Goal: Task Accomplishment & Management: Manage account settings

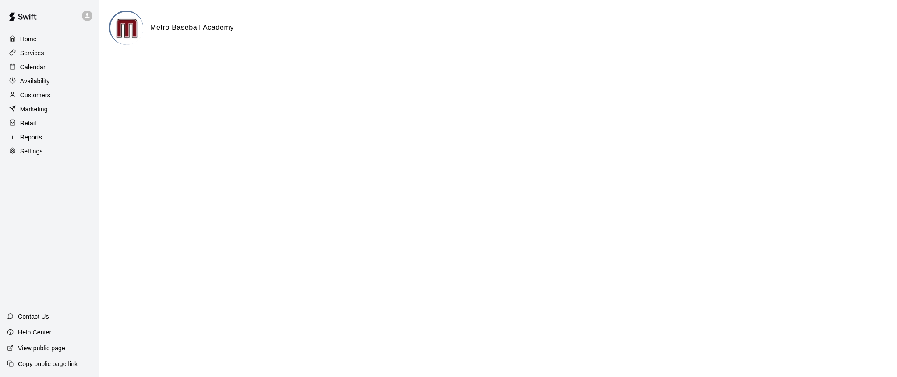
click at [31, 99] on div "Customers" at bounding box center [49, 94] width 85 height 13
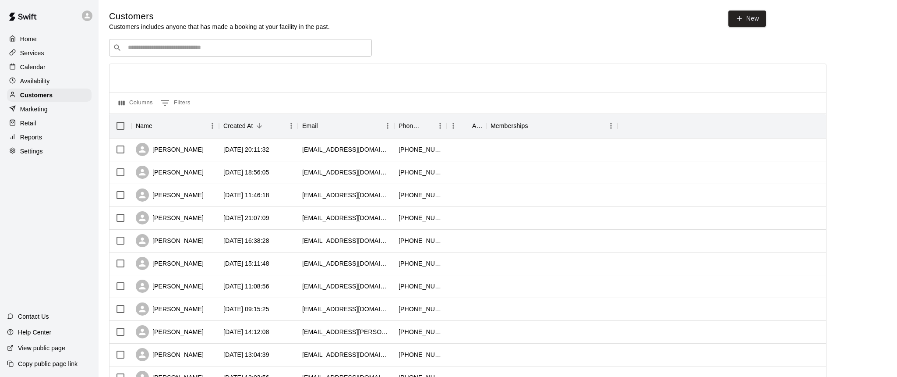
click at [186, 52] on div "​ ​" at bounding box center [240, 48] width 263 height 18
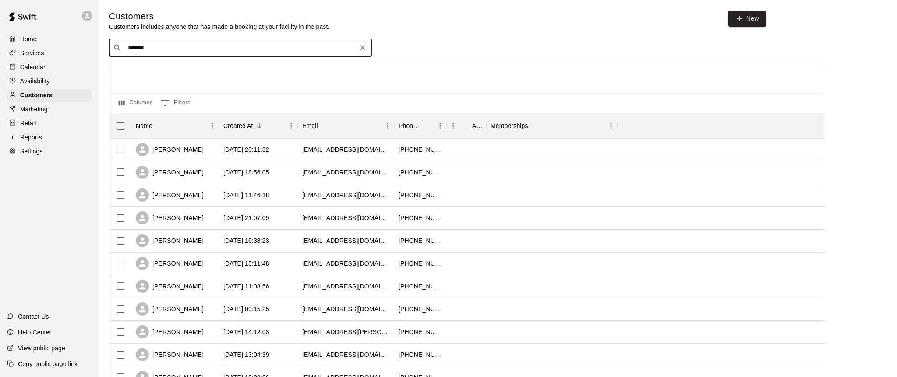
click at [31, 367] on p "Copy public page link" at bounding box center [48, 363] width 60 height 9
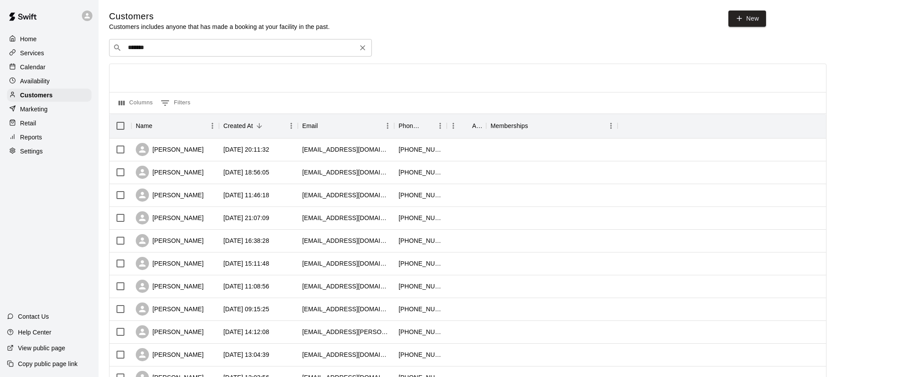
click at [159, 46] on input "*******" at bounding box center [240, 47] width 230 height 9
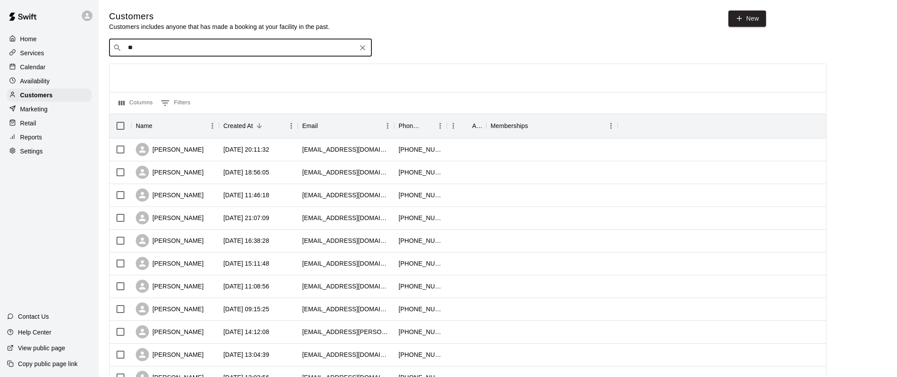
type input "*"
paste input "**********"
type input "**********"
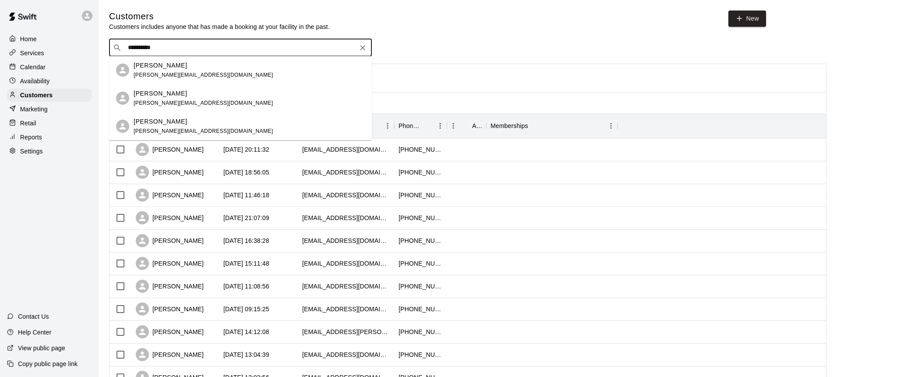
click at [155, 73] on span "[PERSON_NAME][EMAIL_ADDRESS][DOMAIN_NAME]" at bounding box center [203, 75] width 139 height 6
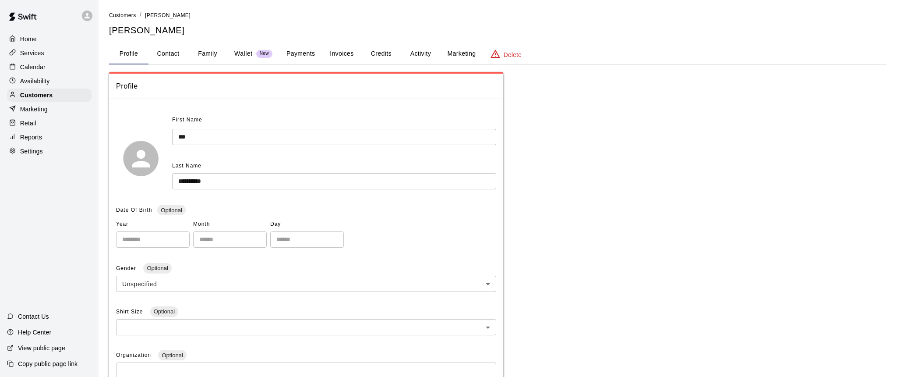
click at [383, 58] on button "Credits" at bounding box center [380, 53] width 39 height 21
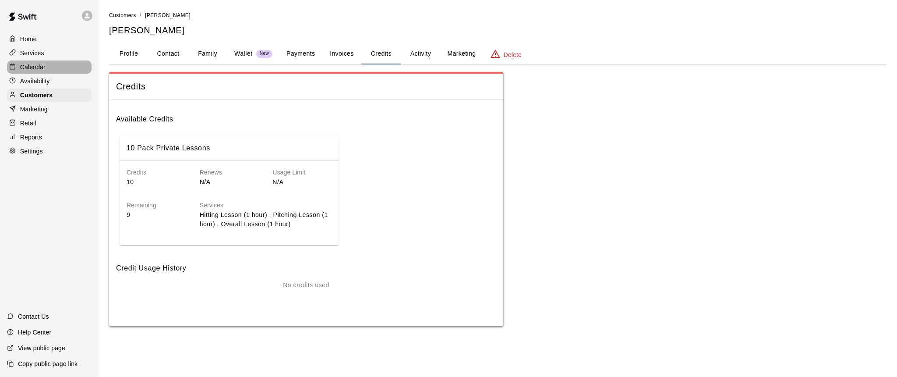
click at [26, 71] on div "Calendar" at bounding box center [49, 66] width 85 height 13
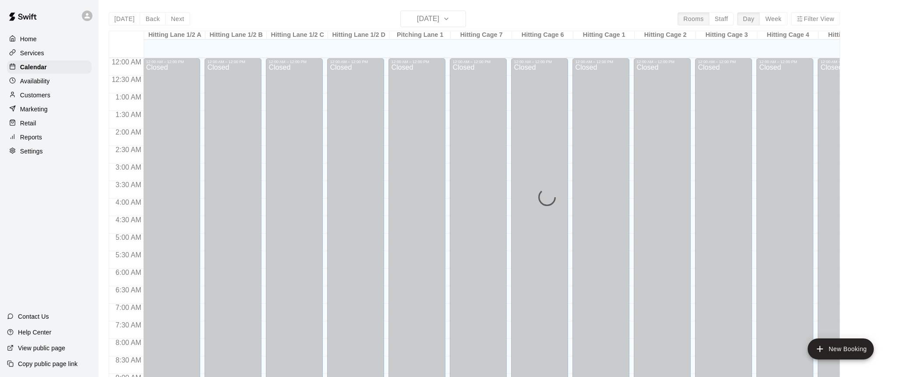
scroll to position [487, 0]
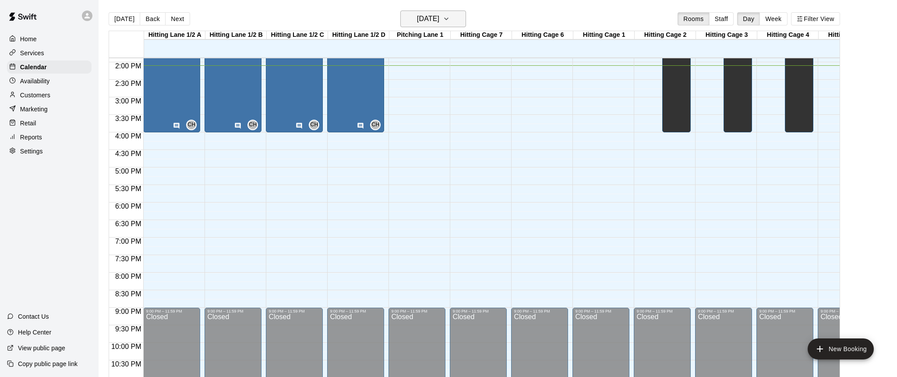
click at [450, 22] on icon "button" at bounding box center [446, 19] width 7 height 11
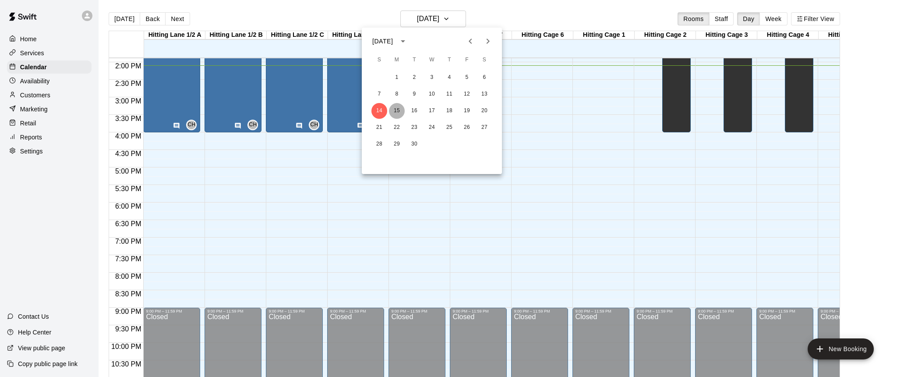
click at [396, 111] on button "15" at bounding box center [397, 111] width 16 height 16
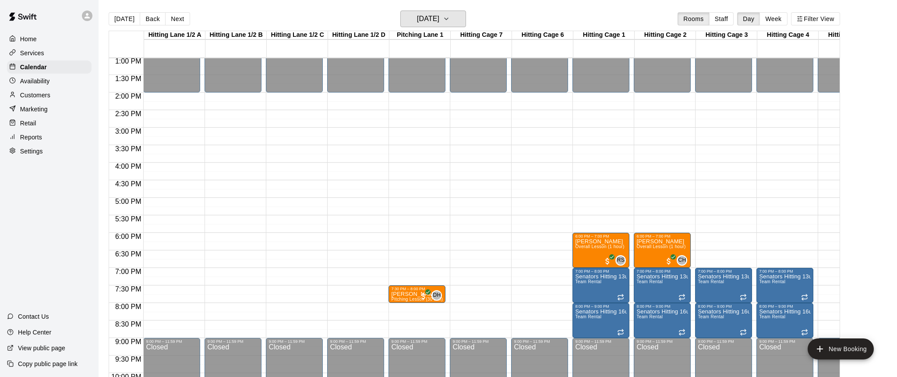
scroll to position [449, 0]
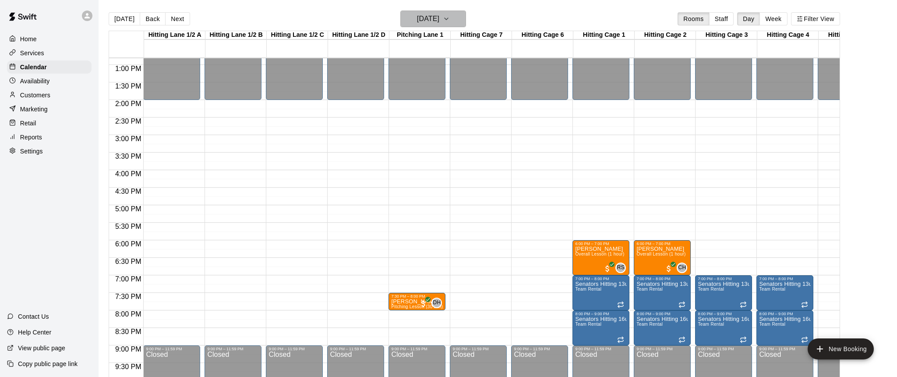
click at [448, 18] on icon "button" at bounding box center [447, 19] width 4 height 2
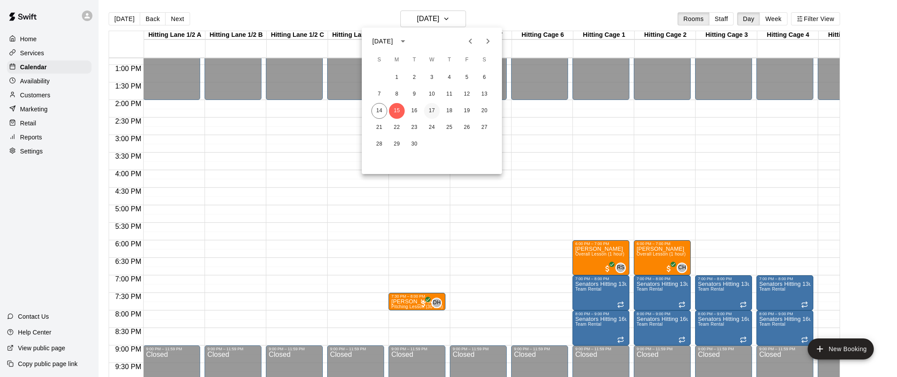
click at [431, 111] on button "17" at bounding box center [432, 111] width 16 height 16
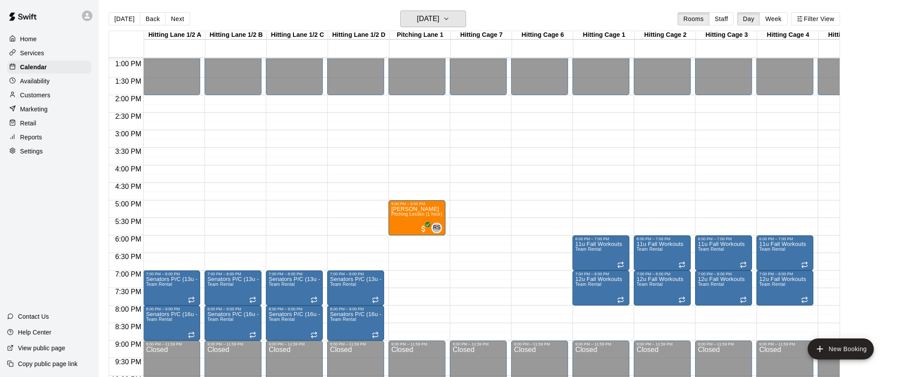
scroll to position [455, 0]
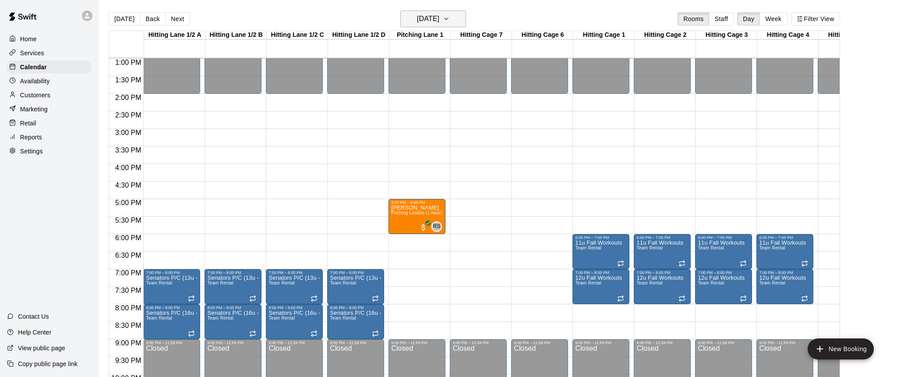
click at [450, 19] on icon "button" at bounding box center [446, 19] width 7 height 11
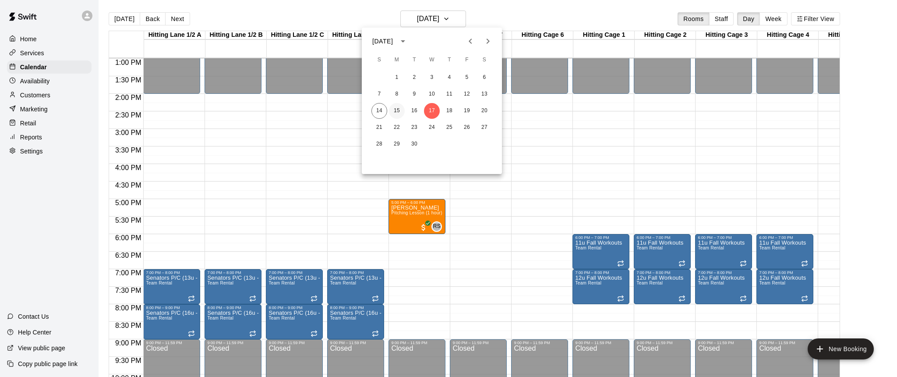
click at [396, 109] on button "15" at bounding box center [397, 111] width 16 height 16
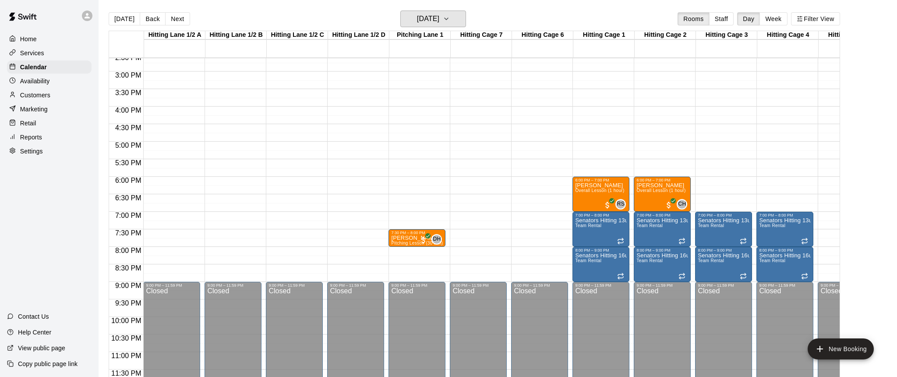
scroll to position [513, 0]
